Goal: Task Accomplishment & Management: Manage account settings

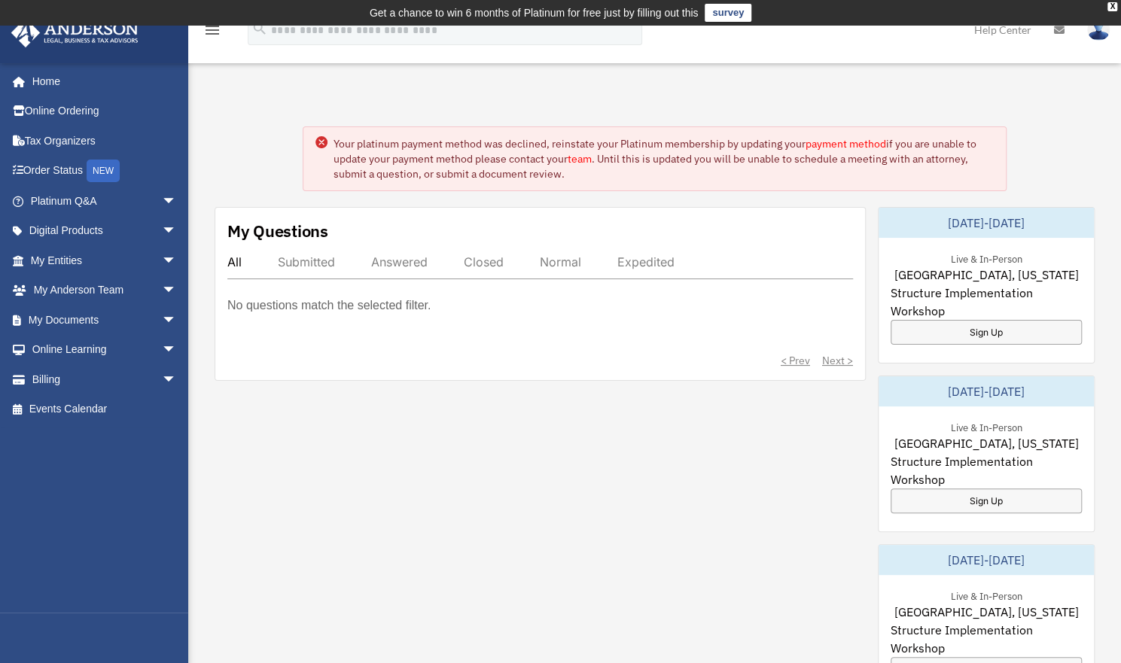
click at [321, 139] on circle at bounding box center [321, 142] width 12 height 12
click at [162, 289] on span "arrow_drop_down" at bounding box center [177, 291] width 30 height 31
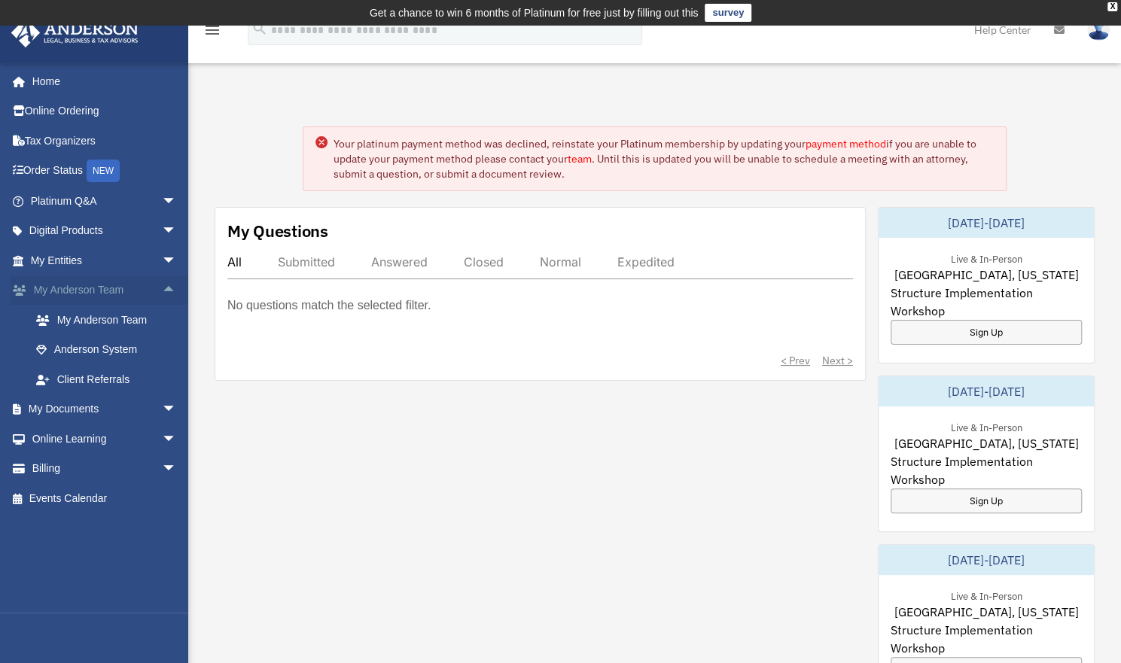
click at [162, 289] on span "arrow_drop_up" at bounding box center [177, 291] width 30 height 31
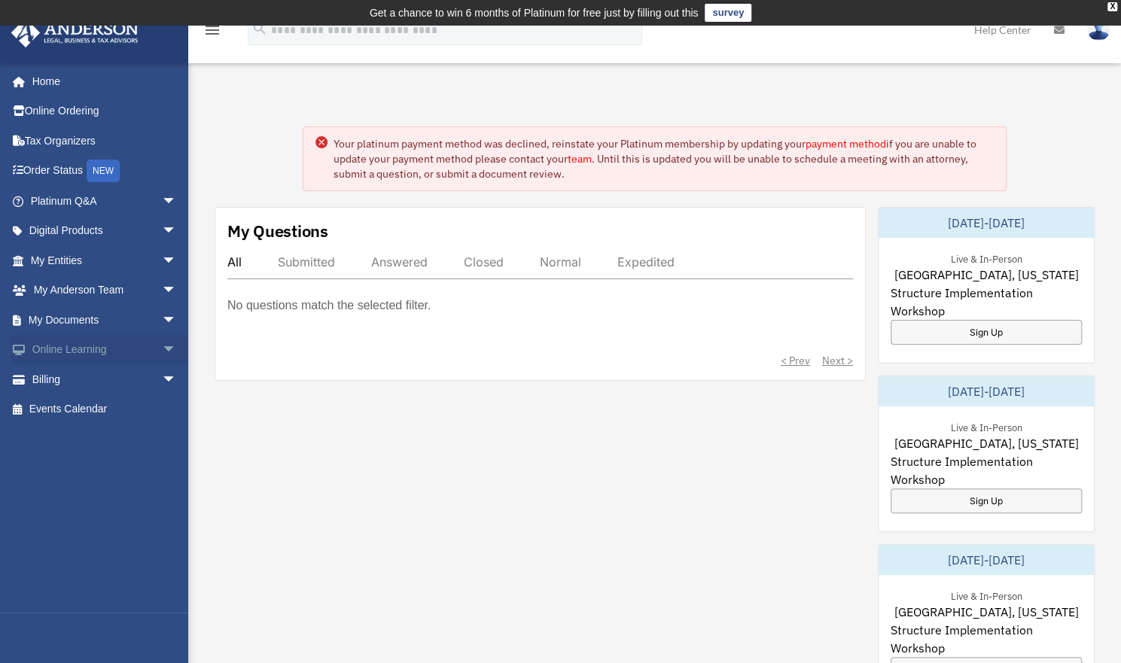
click at [162, 346] on span "arrow_drop_down" at bounding box center [177, 350] width 30 height 31
click at [162, 346] on span "arrow_drop_up" at bounding box center [177, 350] width 30 height 31
click at [162, 379] on span "arrow_drop_down" at bounding box center [177, 379] width 30 height 31
click at [162, 379] on span "arrow_drop_up" at bounding box center [177, 379] width 30 height 31
click at [63, 174] on link "Order Status NEW" at bounding box center [105, 171] width 189 height 31
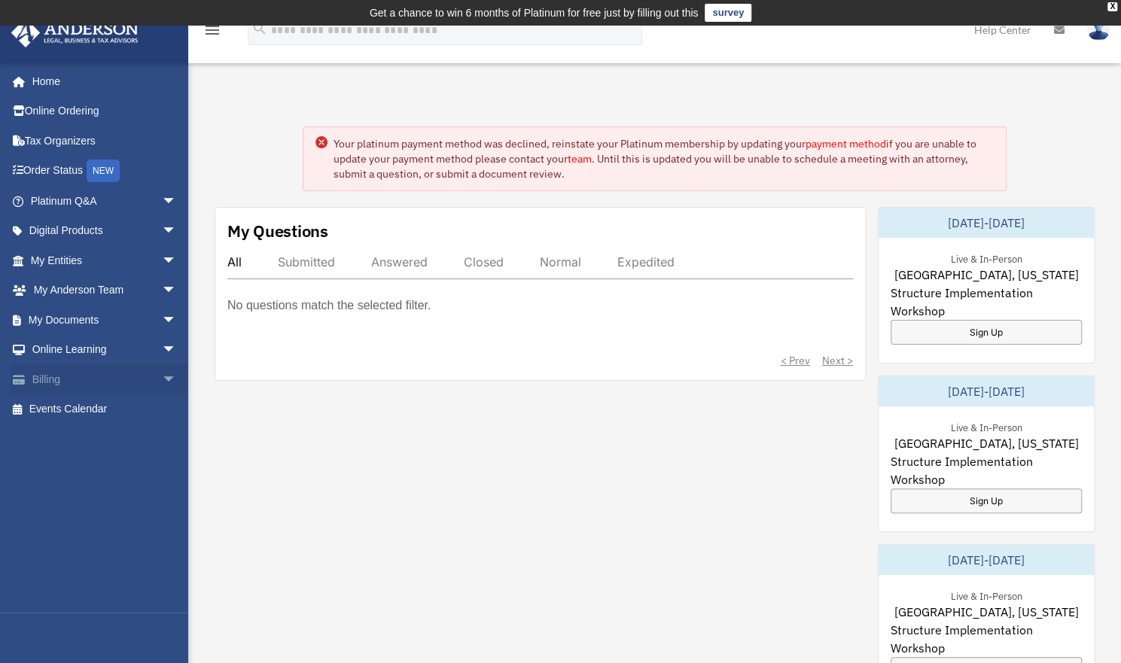
click at [56, 376] on link "Billing arrow_drop_down" at bounding box center [105, 379] width 189 height 30
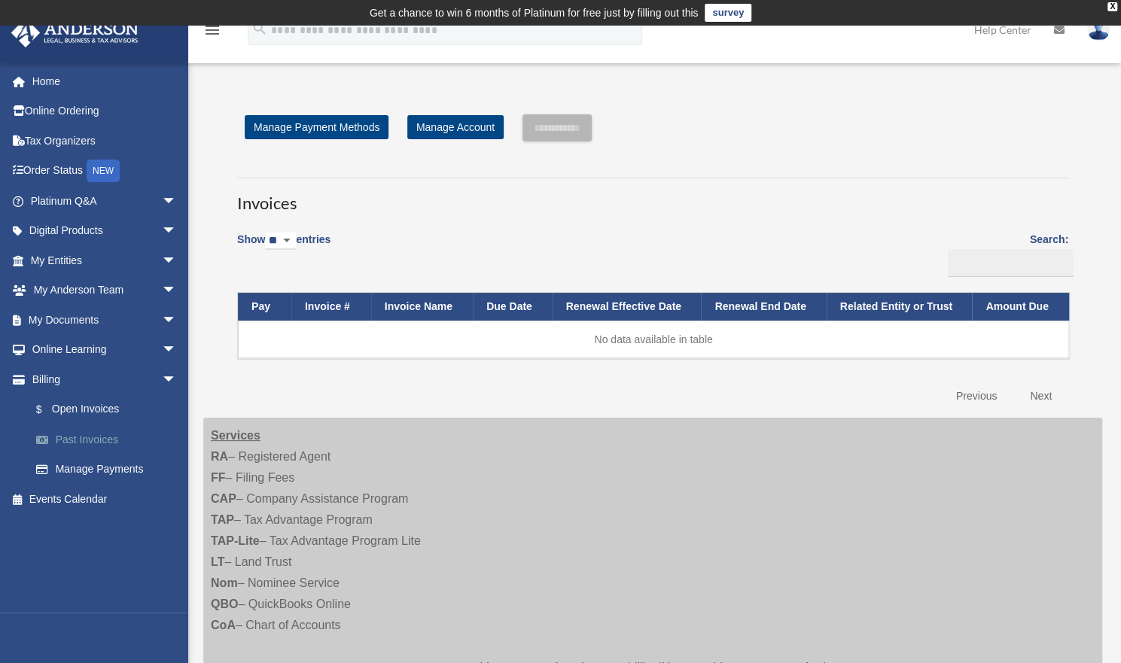
click at [70, 439] on link "Past Invoices" at bounding box center [110, 440] width 178 height 30
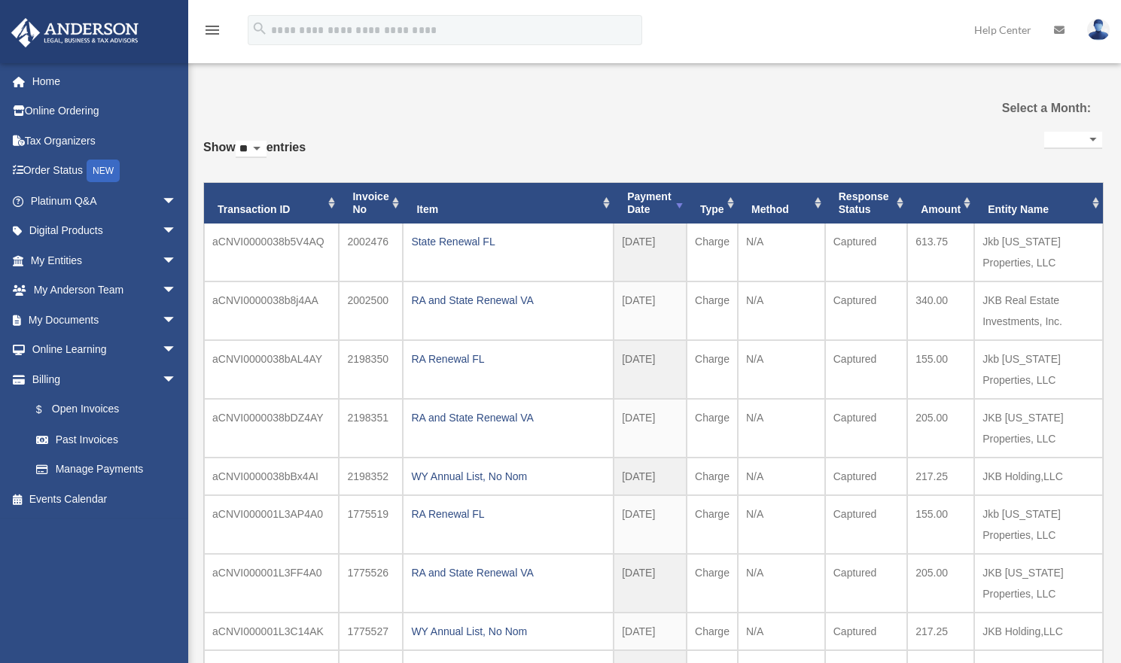
select select
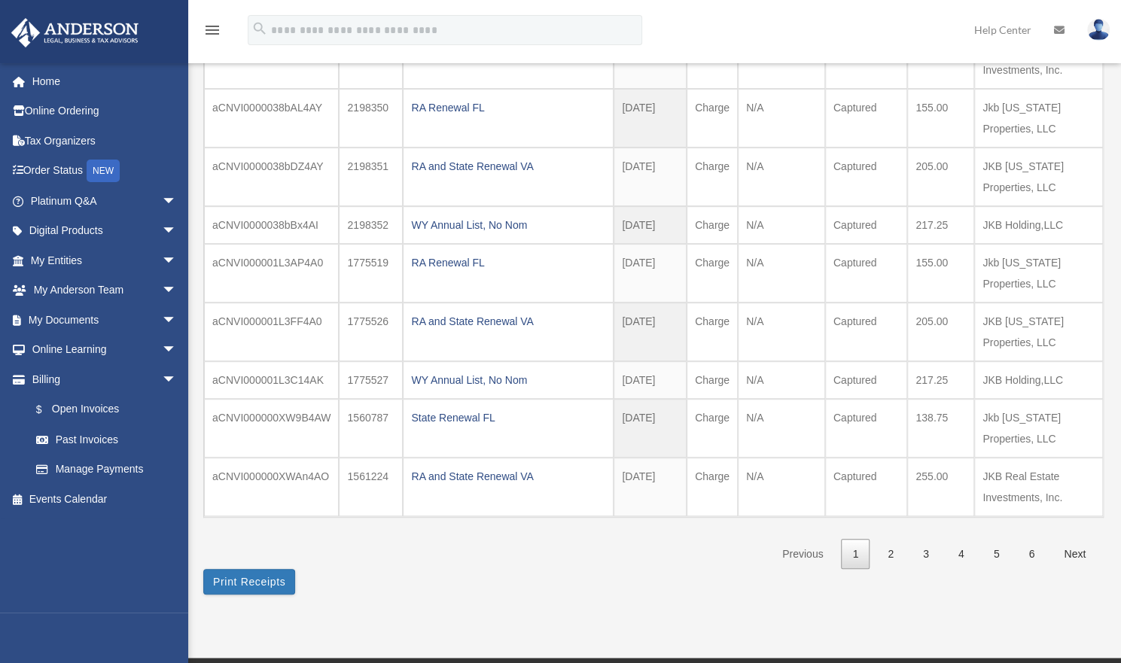
scroll to position [278, 0]
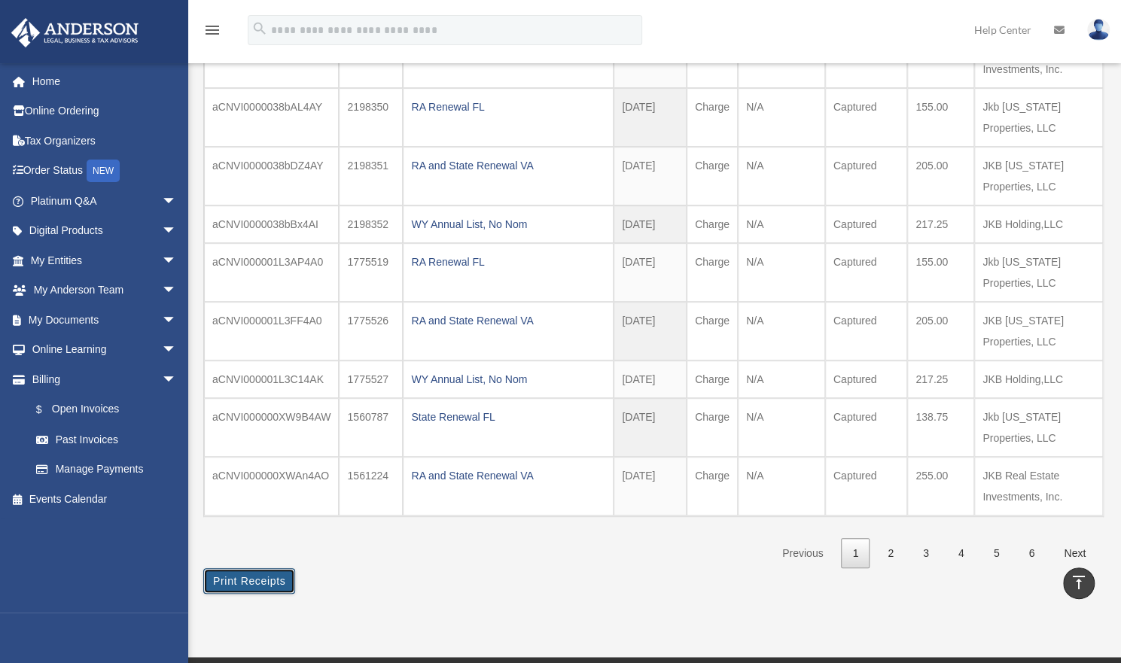
click at [232, 568] on button "Print Receipts" at bounding box center [249, 581] width 92 height 26
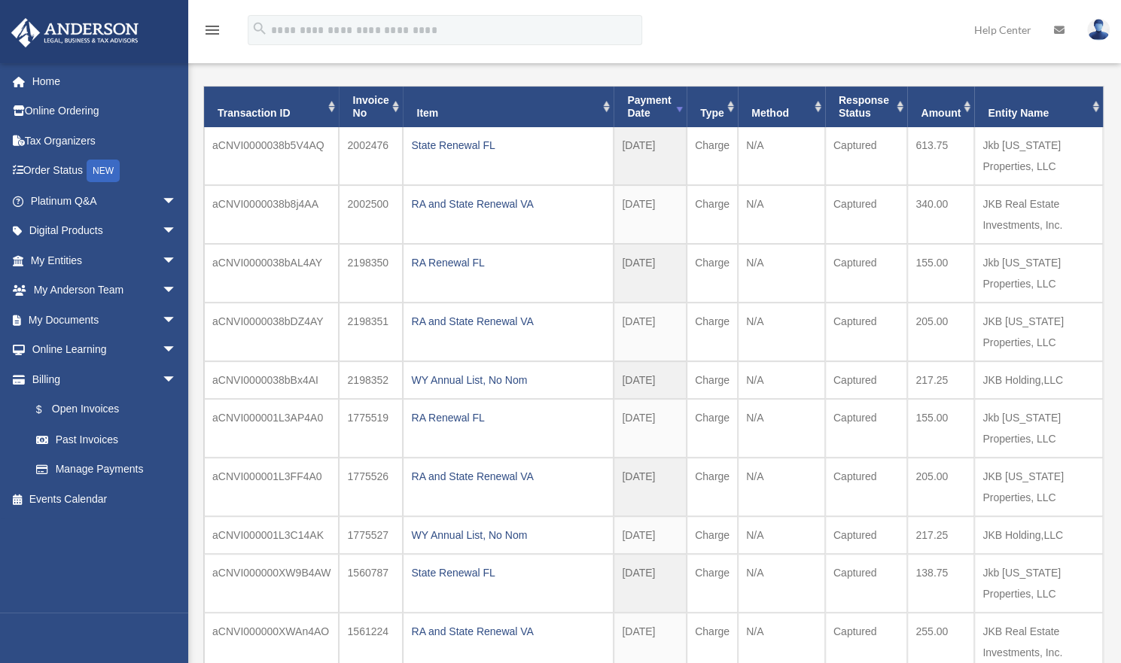
scroll to position [113, 0]
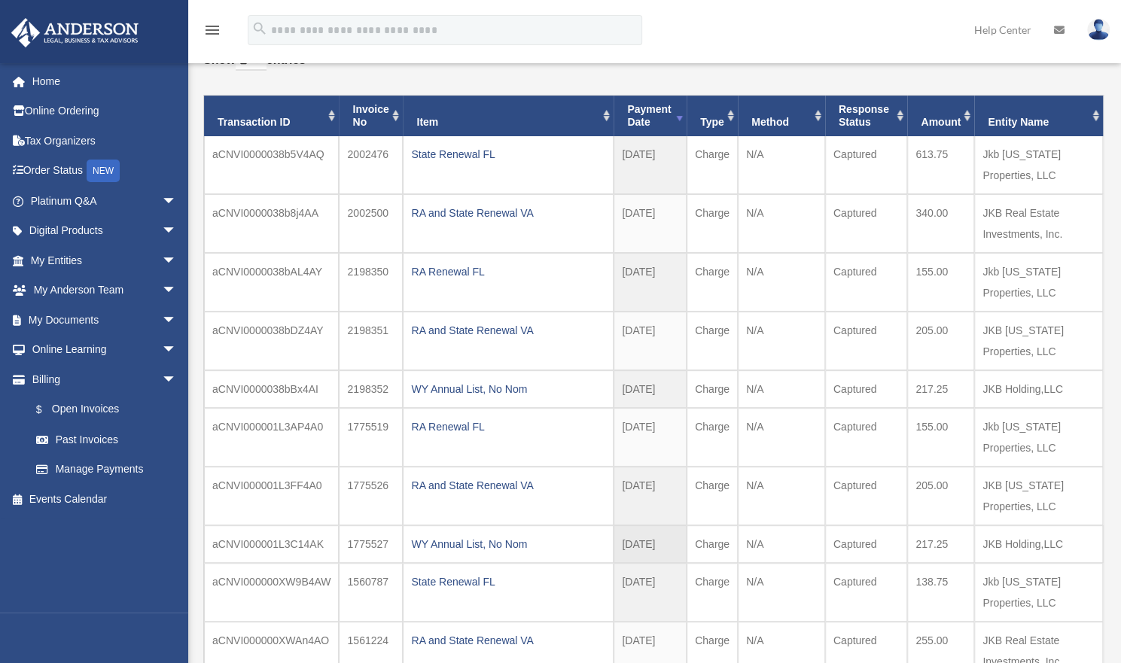
drag, startPoint x: 212, startPoint y: 157, endPoint x: 1095, endPoint y: 523, distance: 955.3
click at [1095, 523] on tbody at bounding box center [653, 408] width 899 height 544
copy tbody "aCNVI0000038b5V4AQ 2002476 State Renewal FL 2025-09-29 2025 - Sep Charge N/A Ca…"
click at [47, 78] on link "Home" at bounding box center [105, 81] width 189 height 30
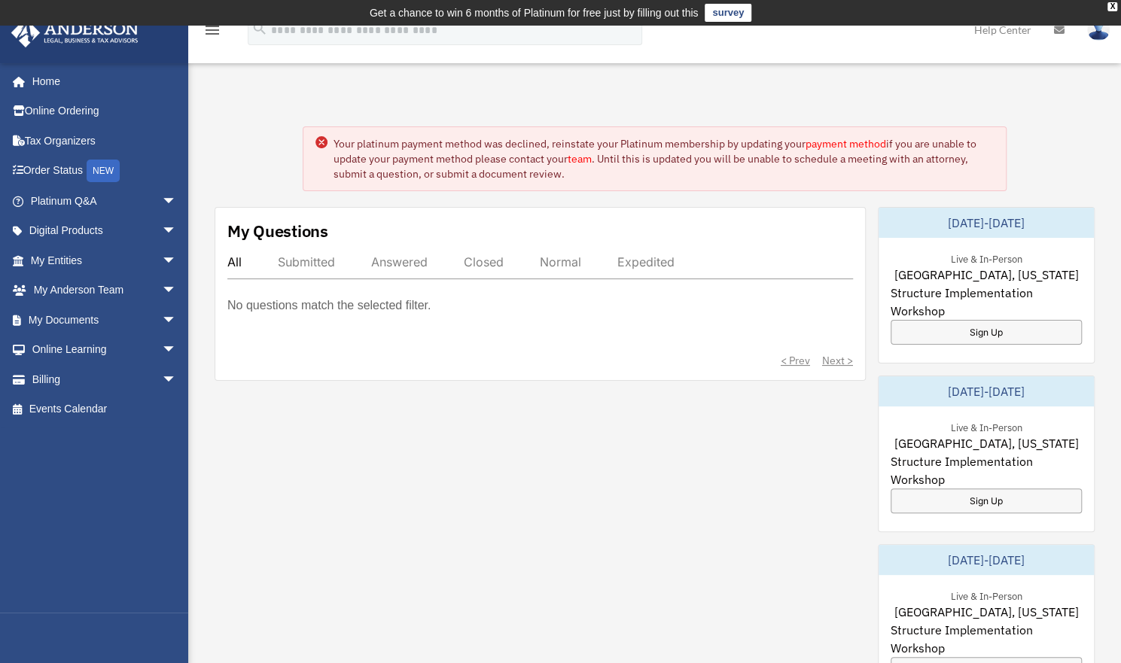
click at [1101, 32] on img at bounding box center [1098, 30] width 23 height 22
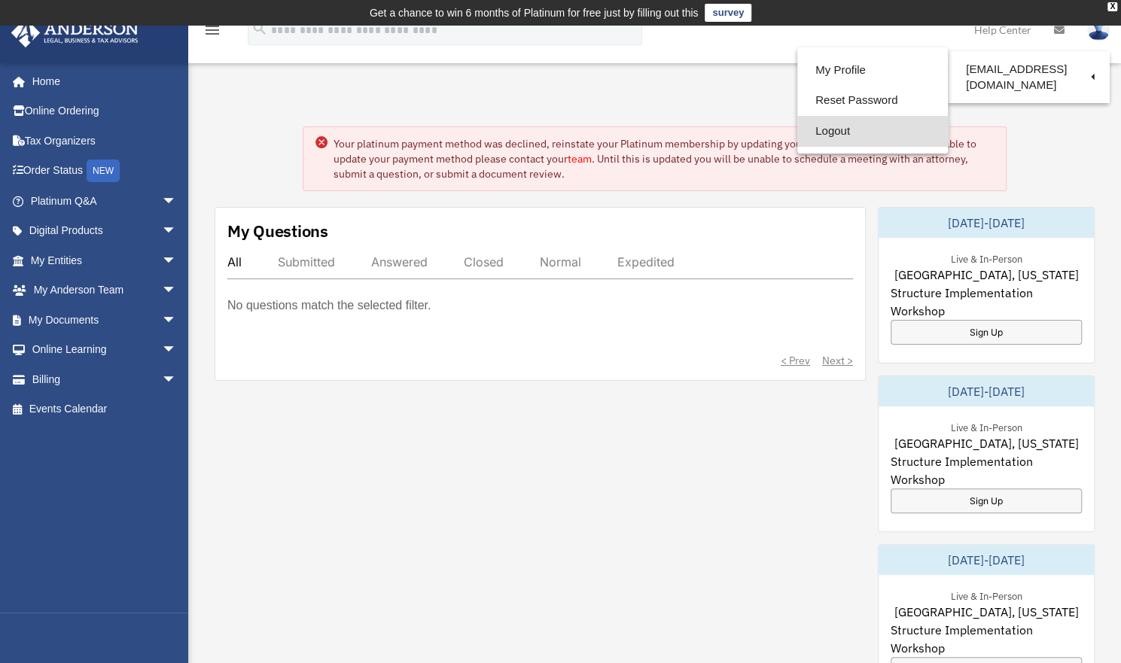
click at [818, 127] on link "Logout" at bounding box center [872, 131] width 151 height 31
